Goal: Task Accomplishment & Management: Use online tool/utility

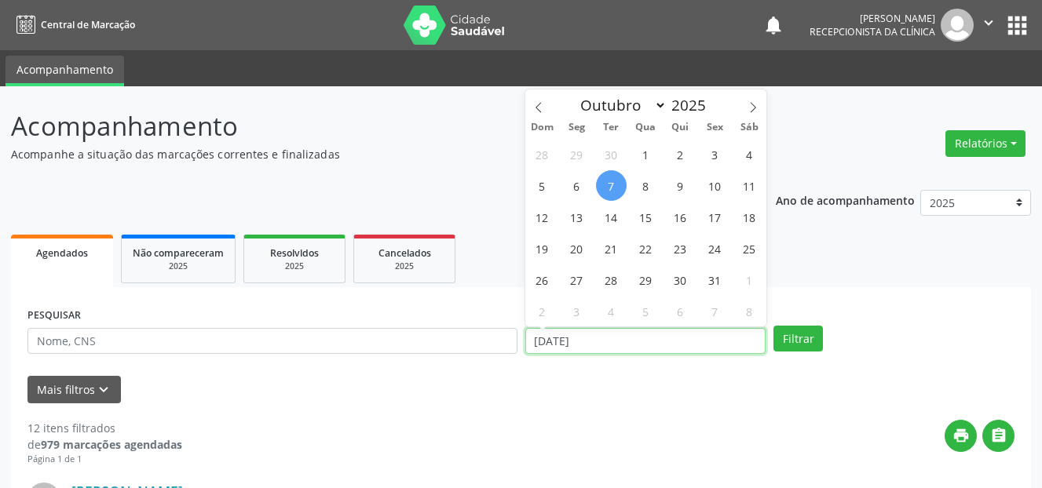
click at [572, 339] on input "[DATE]" at bounding box center [645, 341] width 241 height 27
click at [640, 188] on span "8" at bounding box center [646, 185] width 31 height 31
type input "08/10/2025"
click at [640, 188] on span "8" at bounding box center [646, 185] width 31 height 31
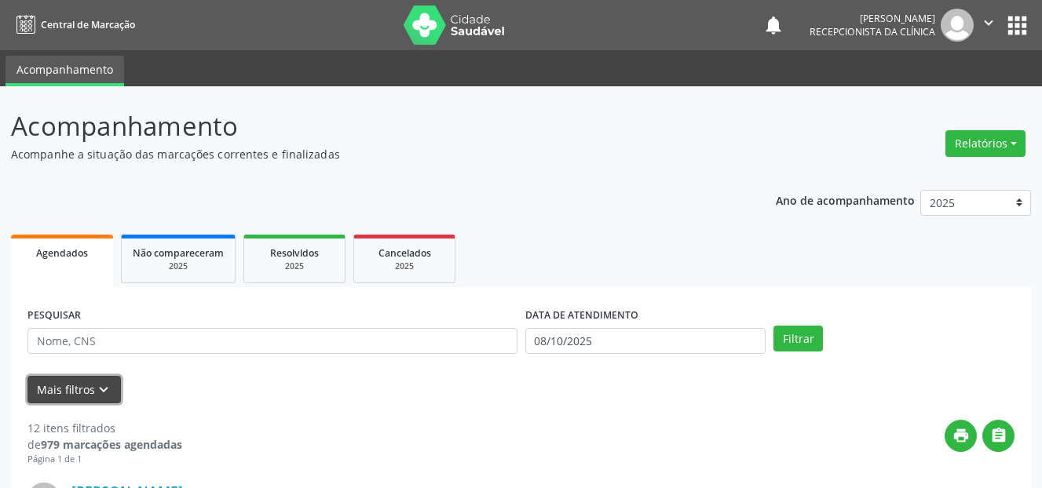
click at [95, 394] on icon "keyboard_arrow_down" at bounding box center [103, 390] width 17 height 17
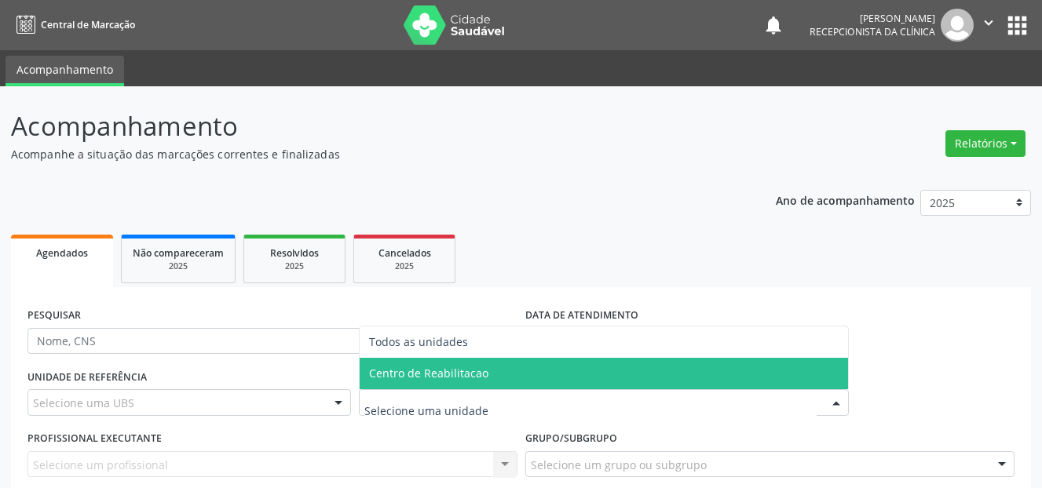
click at [443, 373] on span "Centro de Reabilitacao" at bounding box center [428, 373] width 119 height 15
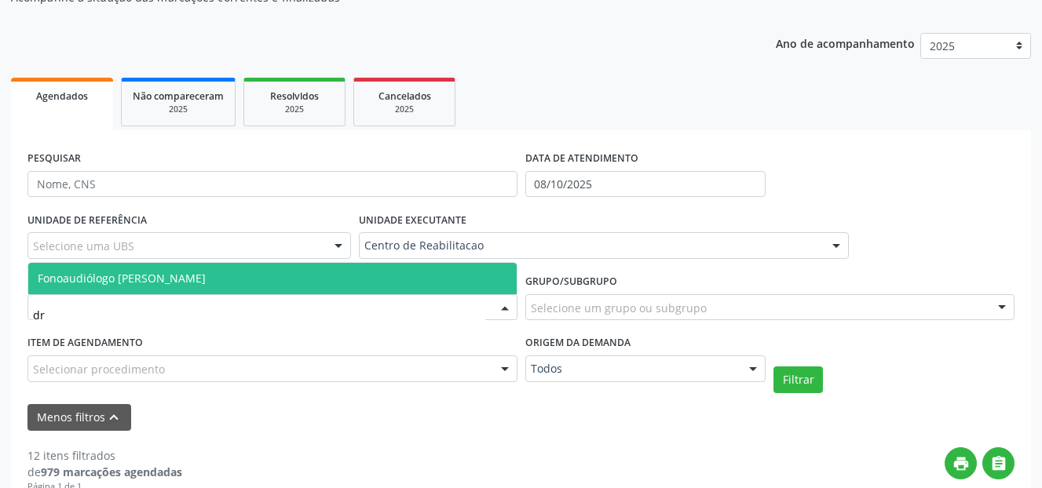
type input "d"
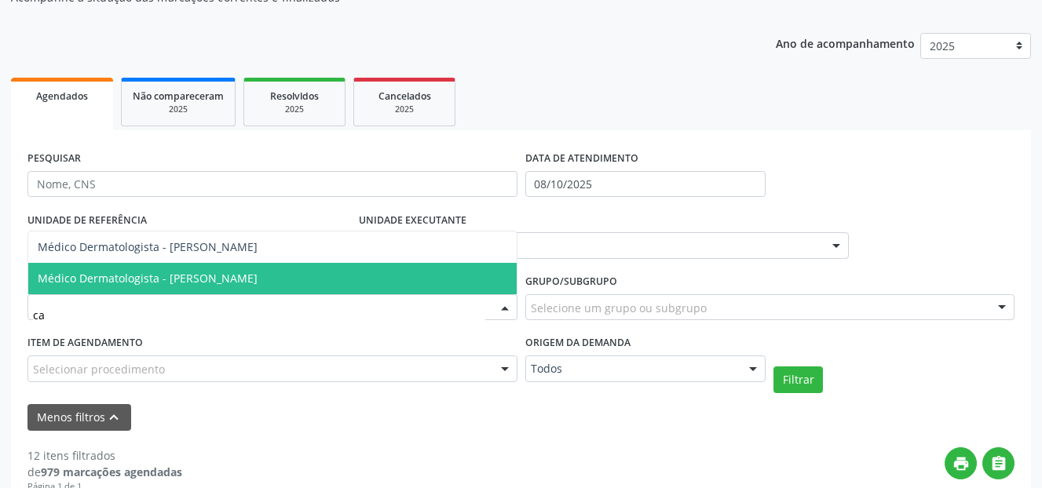
type input "cat"
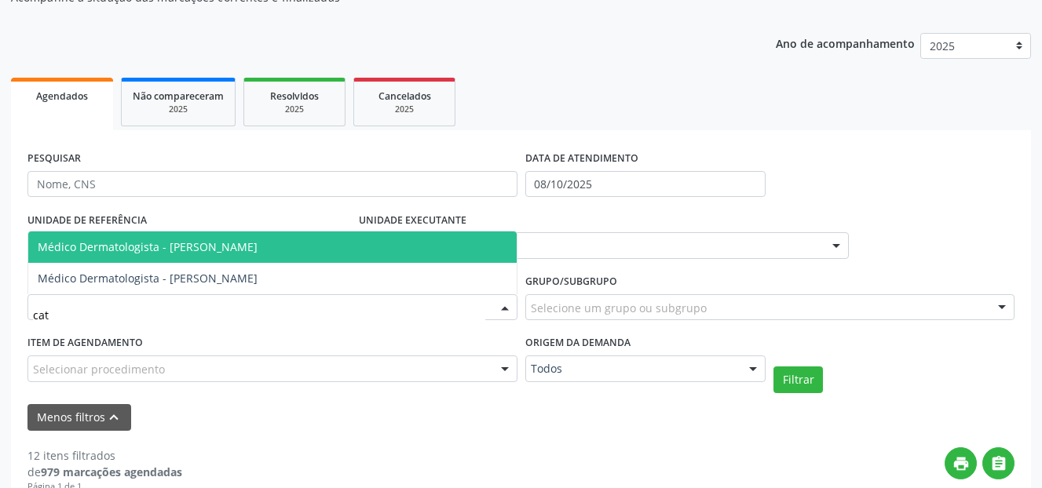
click at [258, 240] on span "Médico Dermatologista - [PERSON_NAME]" at bounding box center [148, 247] width 220 height 15
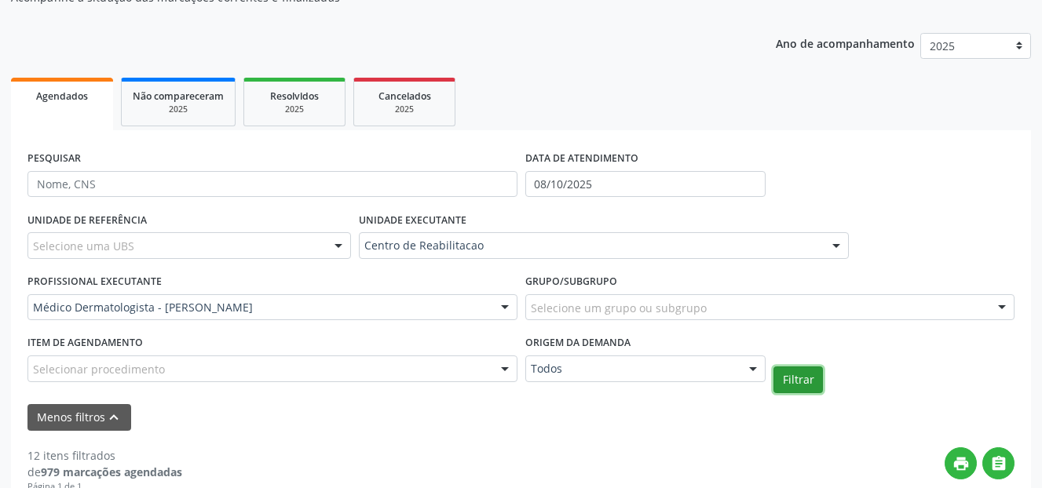
click at [797, 386] on button "Filtrar" at bounding box center [798, 380] width 49 height 27
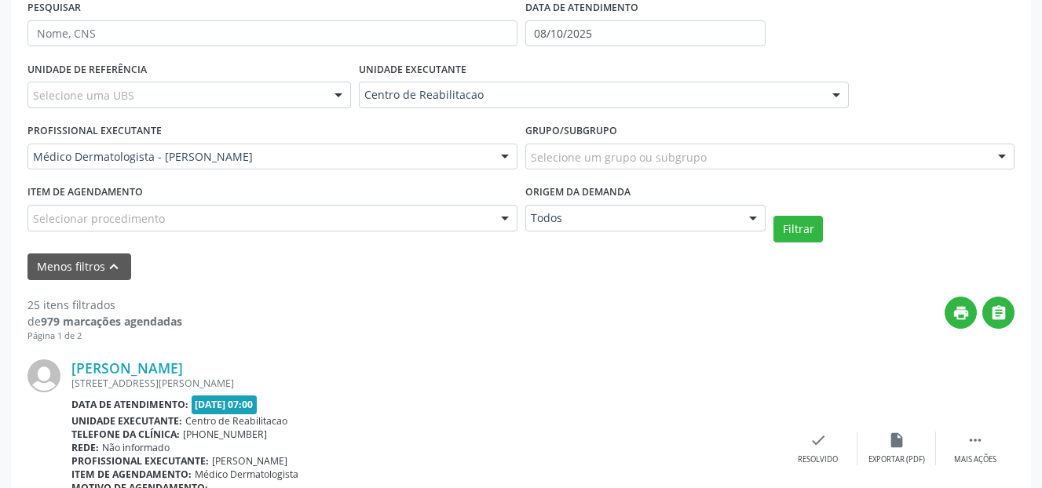
scroll to position [314, 0]
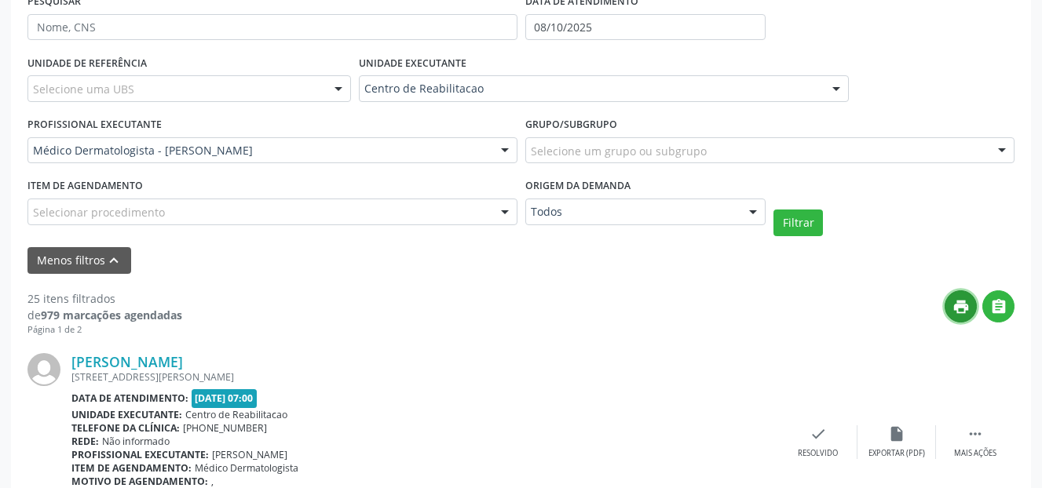
click at [966, 306] on icon "print" at bounding box center [961, 306] width 17 height 17
